Goal: Information Seeking & Learning: Learn about a topic

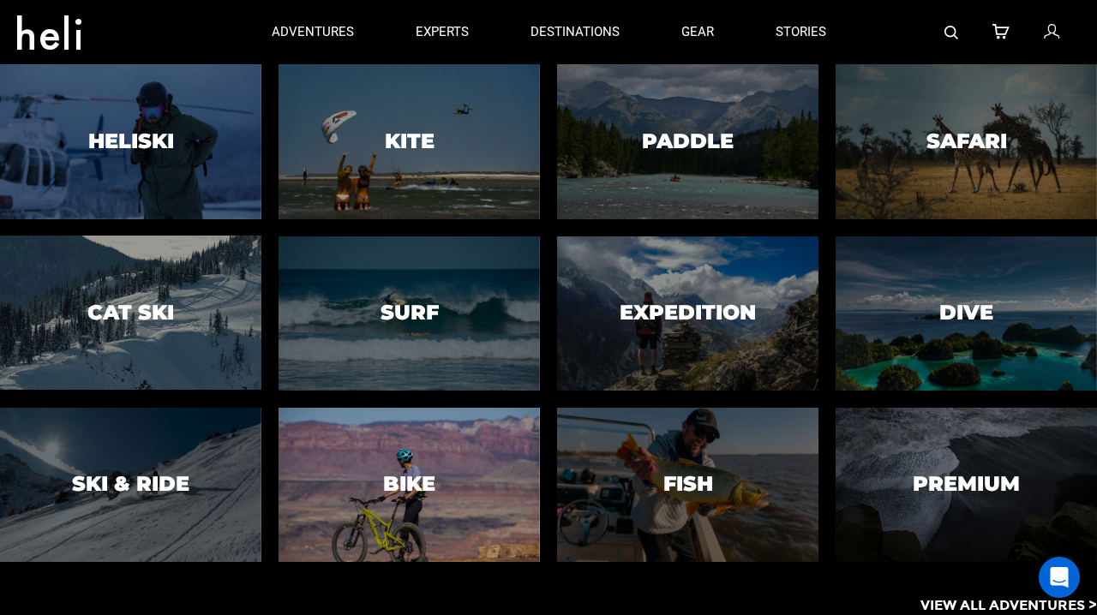
click at [448, 481] on div at bounding box center [409, 484] width 266 height 158
click at [400, 481] on h3 "Bike" at bounding box center [409, 484] width 52 height 22
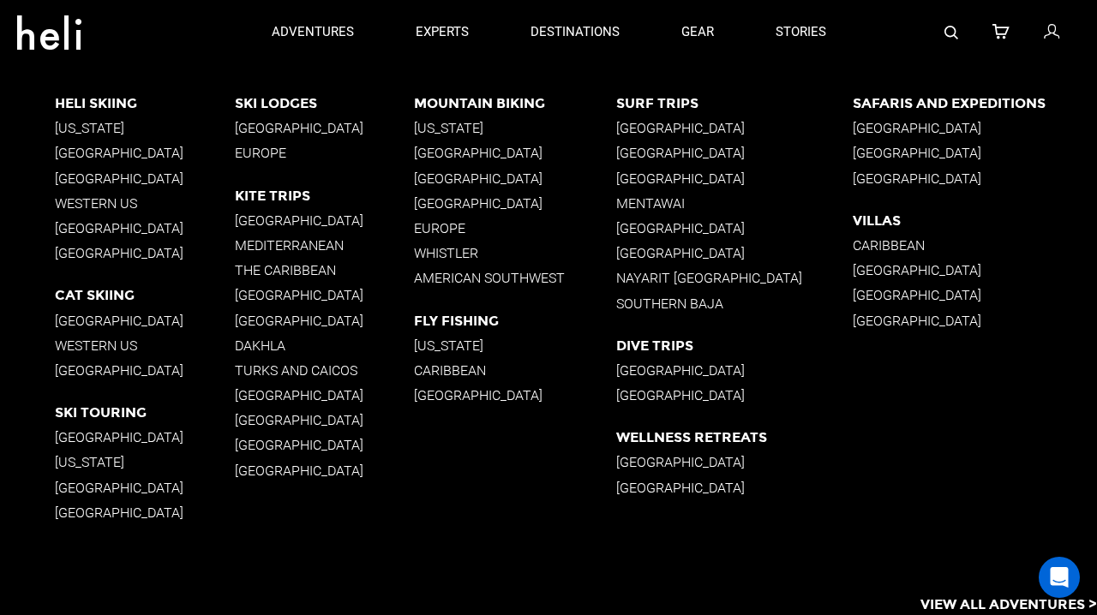
click at [451, 231] on p "Europe" at bounding box center [515, 228] width 202 height 16
